Goal: Information Seeking & Learning: Learn about a topic

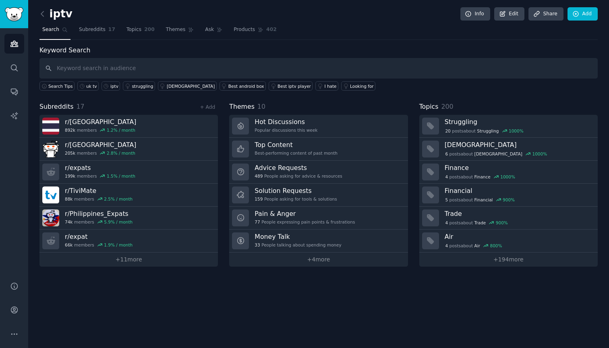
click at [308, 48] on div "Keyword Search Search Tips uk tv iptv struggling foreigners Best android box Be…" at bounding box center [318, 69] width 558 height 46
click at [91, 31] on span "Subreddits" at bounding box center [92, 29] width 27 height 7
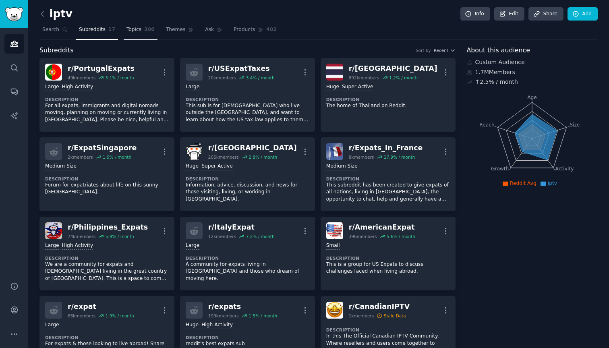
click at [133, 34] on link "Topics 200" at bounding box center [141, 31] width 34 height 17
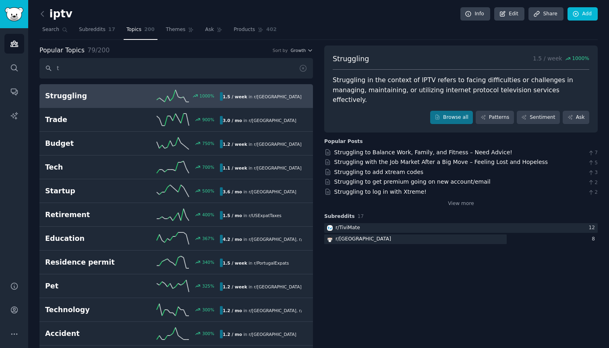
type input "tv"
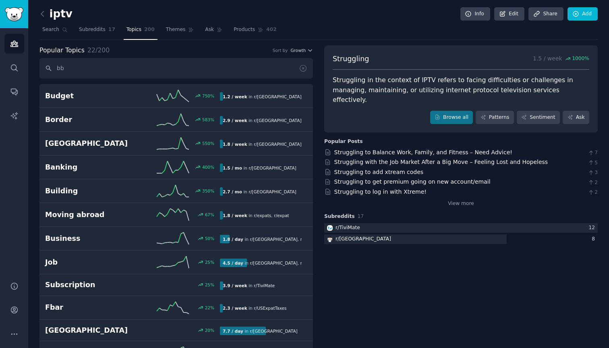
type input "bbc"
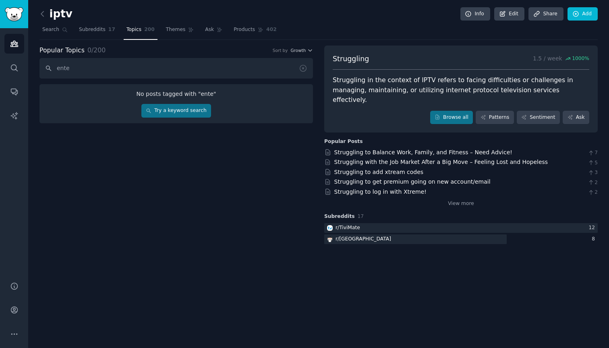
type input "enter"
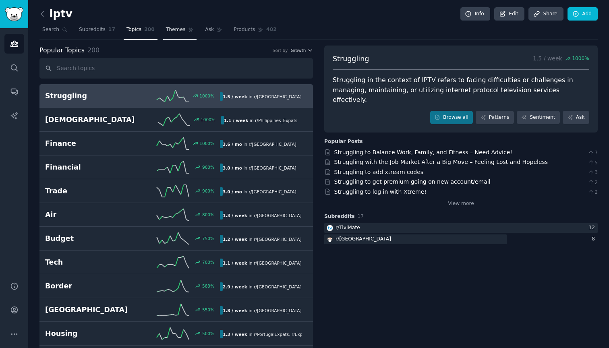
click at [171, 30] on span "Themes" at bounding box center [176, 29] width 20 height 7
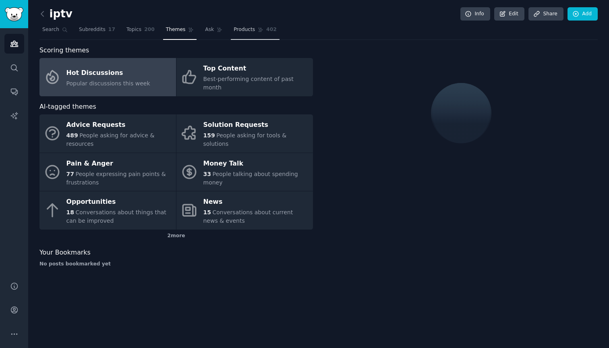
click at [239, 27] on span "Products" at bounding box center [244, 29] width 21 height 7
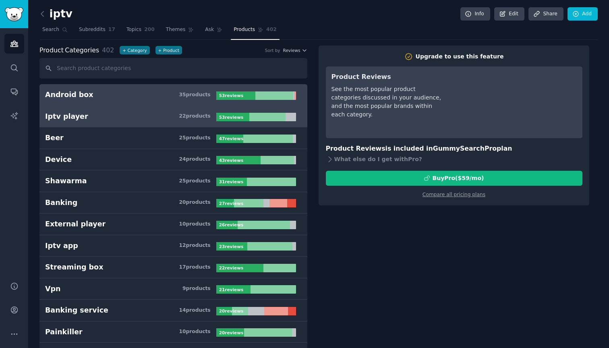
click at [180, 118] on h3 "Iptv player 22 product s" at bounding box center [130, 117] width 171 height 10
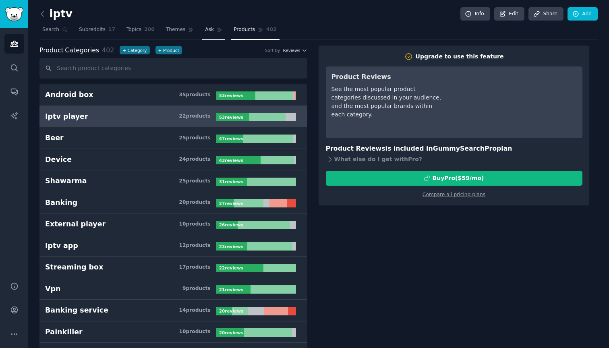
click at [202, 31] on link "Ask" at bounding box center [213, 31] width 23 height 17
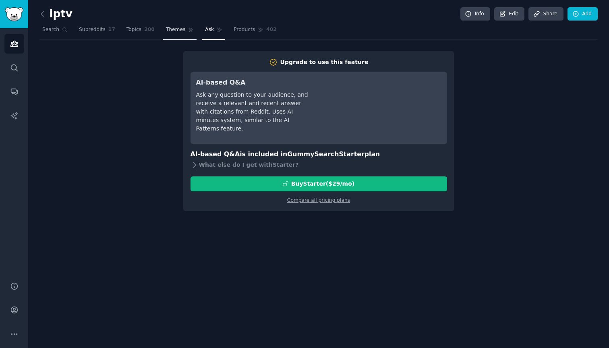
click at [174, 33] on link "Themes" at bounding box center [180, 31] width 34 height 17
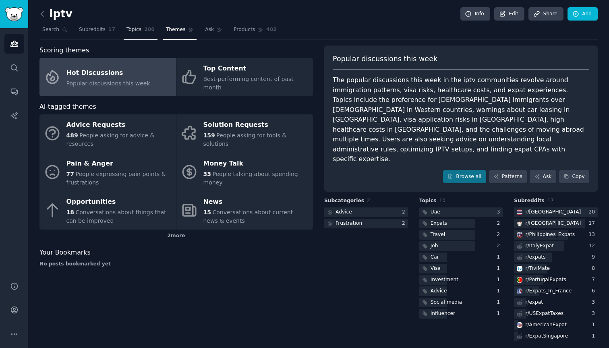
click at [138, 33] on span "Topics" at bounding box center [134, 29] width 15 height 7
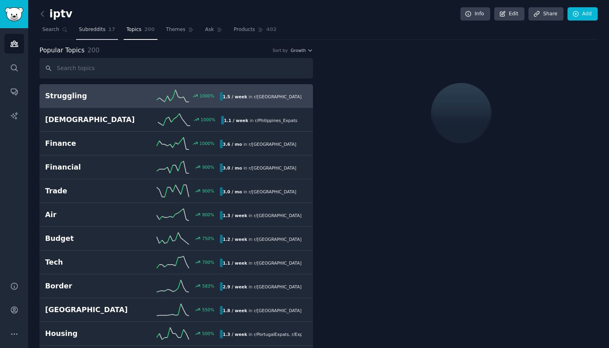
click at [106, 34] on link "Subreddits 17" at bounding box center [97, 31] width 42 height 17
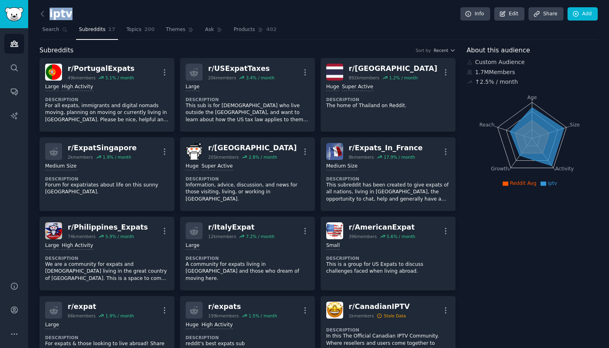
drag, startPoint x: 104, startPoint y: 17, endPoint x: 35, endPoint y: 7, distance: 70.1
drag, startPoint x: 34, startPoint y: 7, endPoint x: 96, endPoint y: 14, distance: 62.4
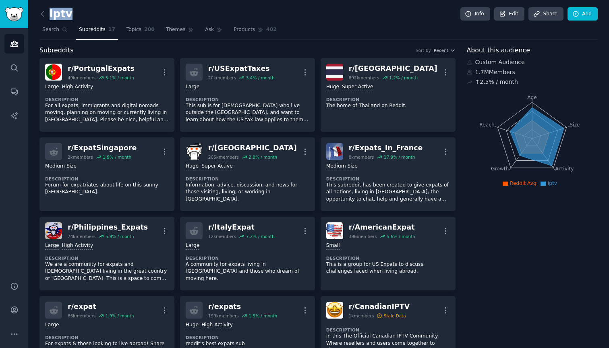
click at [96, 14] on div "iptv Info Edit Share Add" at bounding box center [318, 15] width 558 height 17
drag, startPoint x: 109, startPoint y: 14, endPoint x: 50, endPoint y: 12, distance: 59.3
click at [50, 12] on div "iptv Info Edit Share Add" at bounding box center [318, 15] width 558 height 17
click at [50, 12] on h2 "iptv" at bounding box center [55, 14] width 33 height 13
drag, startPoint x: 50, startPoint y: 12, endPoint x: 79, endPoint y: 12, distance: 29.4
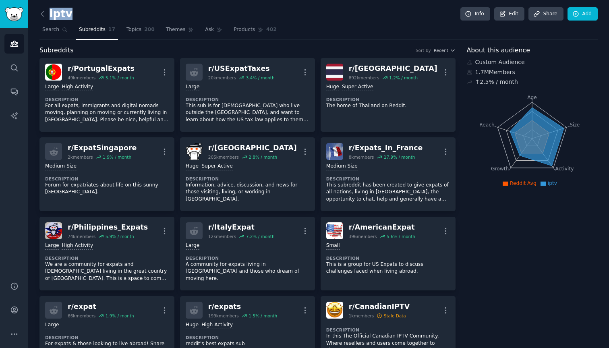
click at [79, 12] on div "iptv Info Edit Share Add" at bounding box center [318, 15] width 558 height 17
drag, startPoint x: 93, startPoint y: 13, endPoint x: 48, endPoint y: 13, distance: 45.1
click at [48, 13] on div "iptv Info Edit Share Add" at bounding box center [318, 15] width 558 height 17
click at [48, 13] on link at bounding box center [44, 14] width 10 height 13
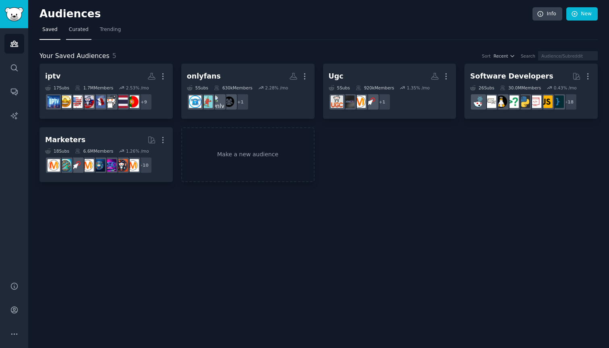
click at [84, 32] on span "Curated" at bounding box center [79, 29] width 20 height 7
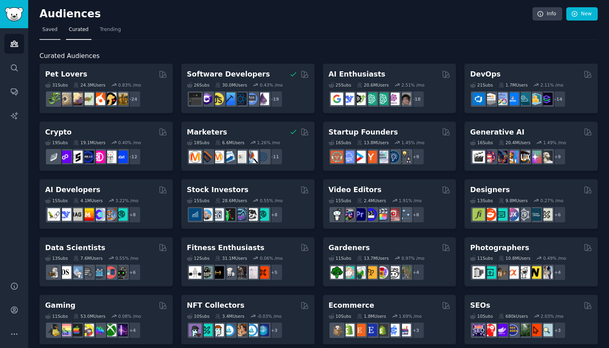
click at [52, 32] on span "Saved" at bounding box center [49, 29] width 15 height 7
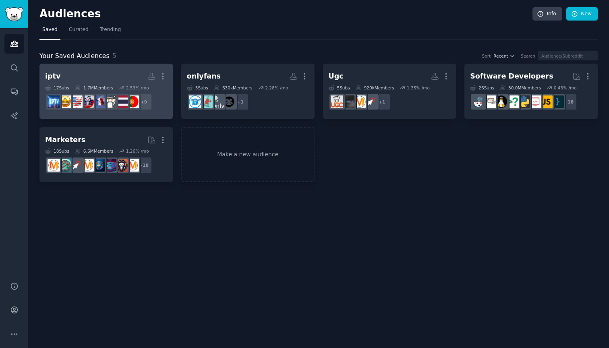
click at [103, 72] on h2 "iptv More" at bounding box center [106, 76] width 122 height 14
